Goal: Complete application form: Complete application form

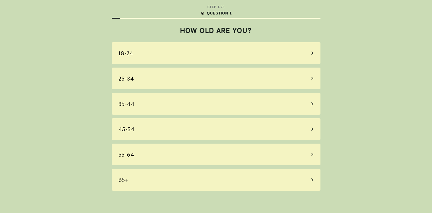
click at [161, 154] on div "55-64" at bounding box center [216, 154] width 209 height 22
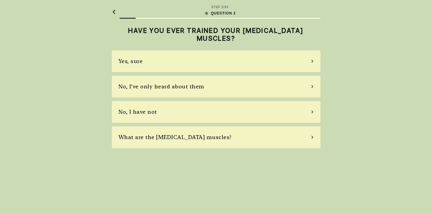
click at [146, 116] on div "No, I have not" at bounding box center [216, 112] width 209 height 22
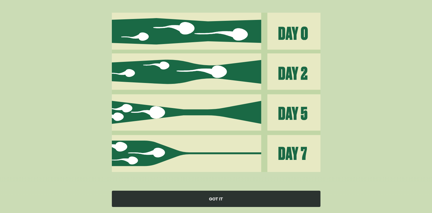
scroll to position [70, 0]
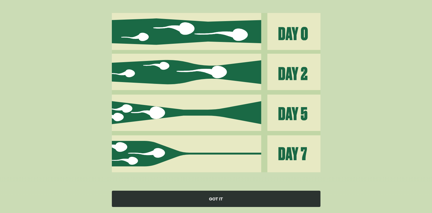
click at [205, 191] on div "GOT IT" at bounding box center [216, 198] width 209 height 16
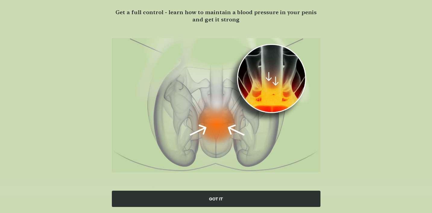
click at [205, 195] on div "GOT IT" at bounding box center [216, 198] width 209 height 16
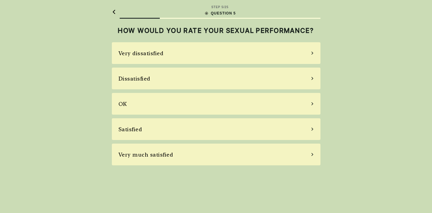
click at [155, 111] on div "OK" at bounding box center [216, 104] width 209 height 22
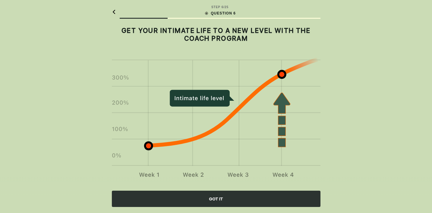
click at [198, 193] on div "GOT IT" at bounding box center [216, 198] width 209 height 16
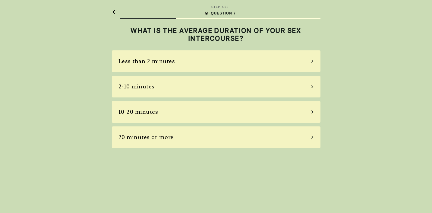
click at [172, 85] on div "2-10 minutes" at bounding box center [216, 87] width 209 height 22
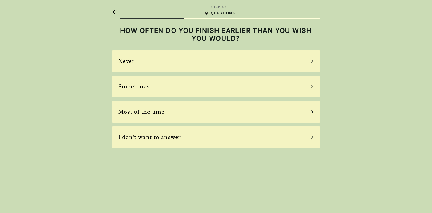
click at [172, 85] on div "Sometimes" at bounding box center [216, 87] width 209 height 22
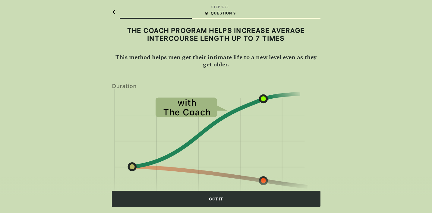
click at [204, 199] on div "GOT IT" at bounding box center [216, 198] width 209 height 16
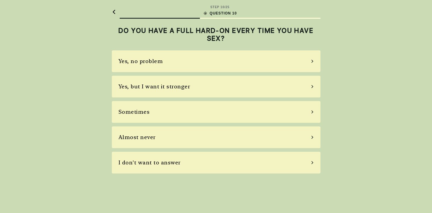
click at [179, 109] on div "Sometimes" at bounding box center [216, 112] width 209 height 22
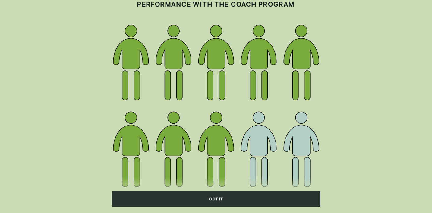
scroll to position [34, 0]
click at [216, 202] on div "GOT IT" at bounding box center [216, 198] width 209 height 16
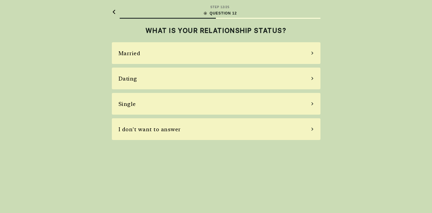
scroll to position [0, 0]
click at [153, 57] on div "Married" at bounding box center [216, 53] width 209 height 22
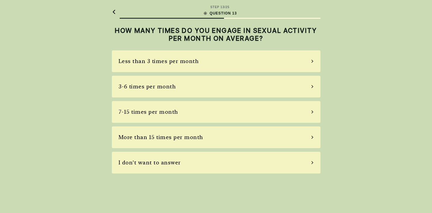
click at [149, 84] on div "3-6 times per month" at bounding box center [147, 86] width 58 height 8
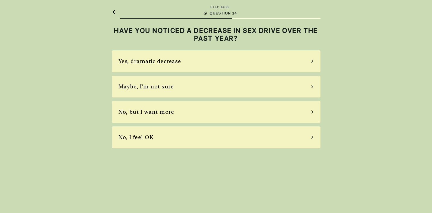
click at [155, 88] on div "Maybe, I'm not sure" at bounding box center [145, 86] width 55 height 8
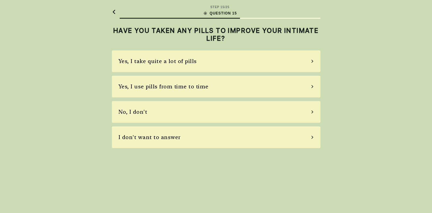
click at [153, 59] on div "Yes, I take quite a lot of pills" at bounding box center [157, 61] width 78 height 8
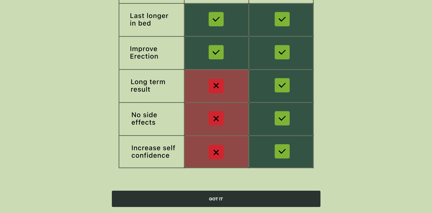
scroll to position [98, 0]
click at [222, 194] on div "GOT IT" at bounding box center [216, 198] width 209 height 16
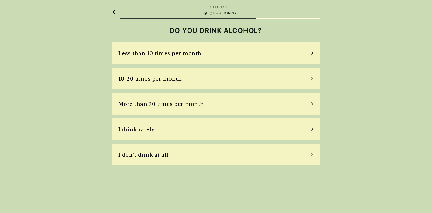
scroll to position [0, 0]
click at [183, 54] on div "Less than 10 times per month" at bounding box center [159, 53] width 83 height 8
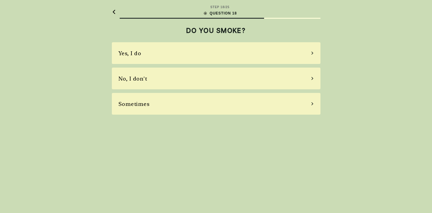
click at [170, 80] on div "No, I don't" at bounding box center [216, 79] width 209 height 22
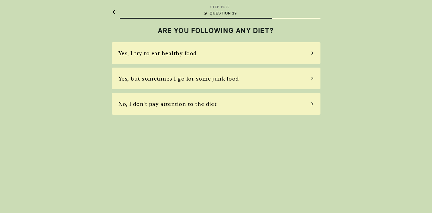
click at [170, 106] on div "No, I don't pay attention to the diet" at bounding box center [167, 104] width 98 height 8
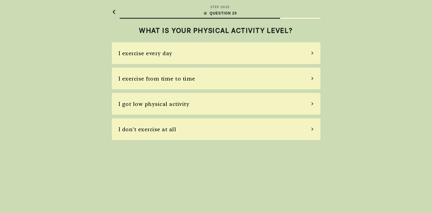
click at [168, 106] on div "I got low physical activity" at bounding box center [153, 104] width 71 height 8
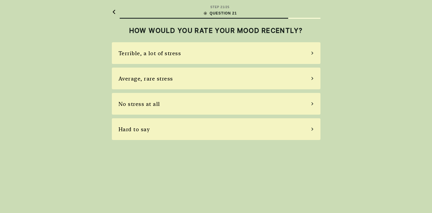
click at [167, 104] on div "No stress at all" at bounding box center [216, 104] width 209 height 22
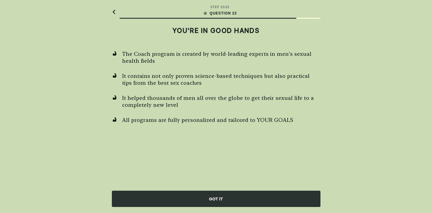
click at [227, 196] on div "GOT IT" at bounding box center [216, 198] width 209 height 16
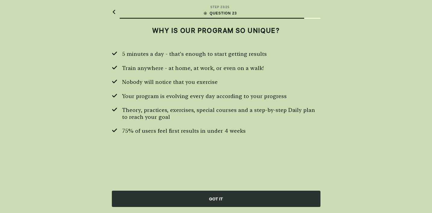
click at [227, 196] on div "GOT IT" at bounding box center [216, 198] width 209 height 16
